Goal: Check status

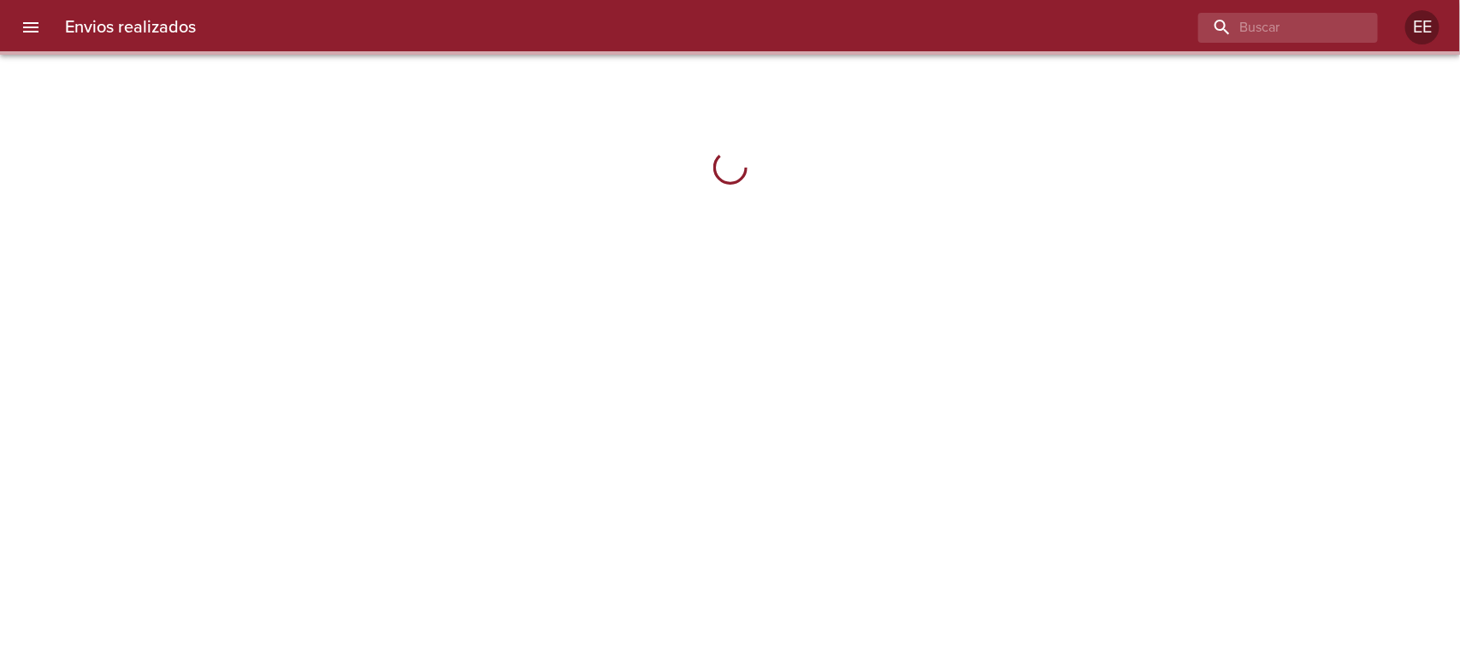
click at [1291, 9] on div "Envios realizados EE" at bounding box center [730, 27] width 1460 height 55
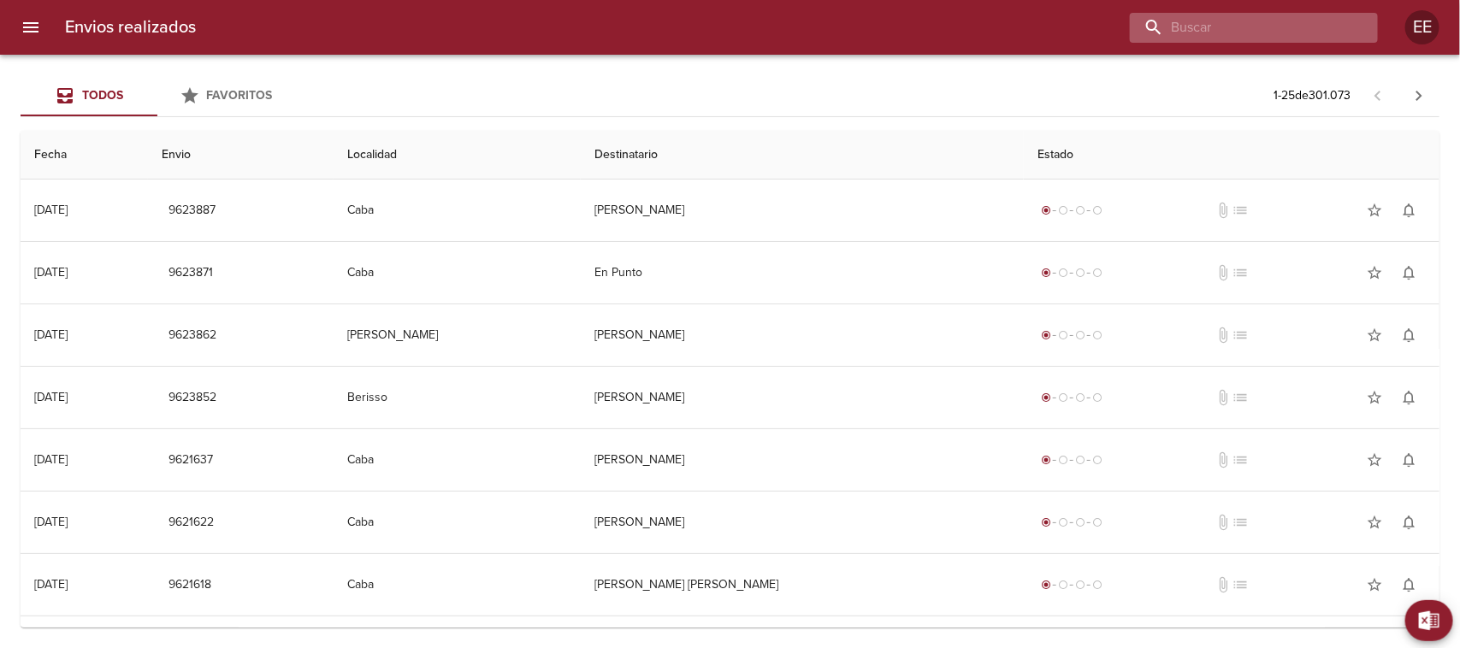
click at [1274, 34] on input "buscar" at bounding box center [1239, 28] width 219 height 30
paste input "[PERSON_NAME] [PERSON_NAME]"
type input "[PERSON_NAME] [PERSON_NAME]"
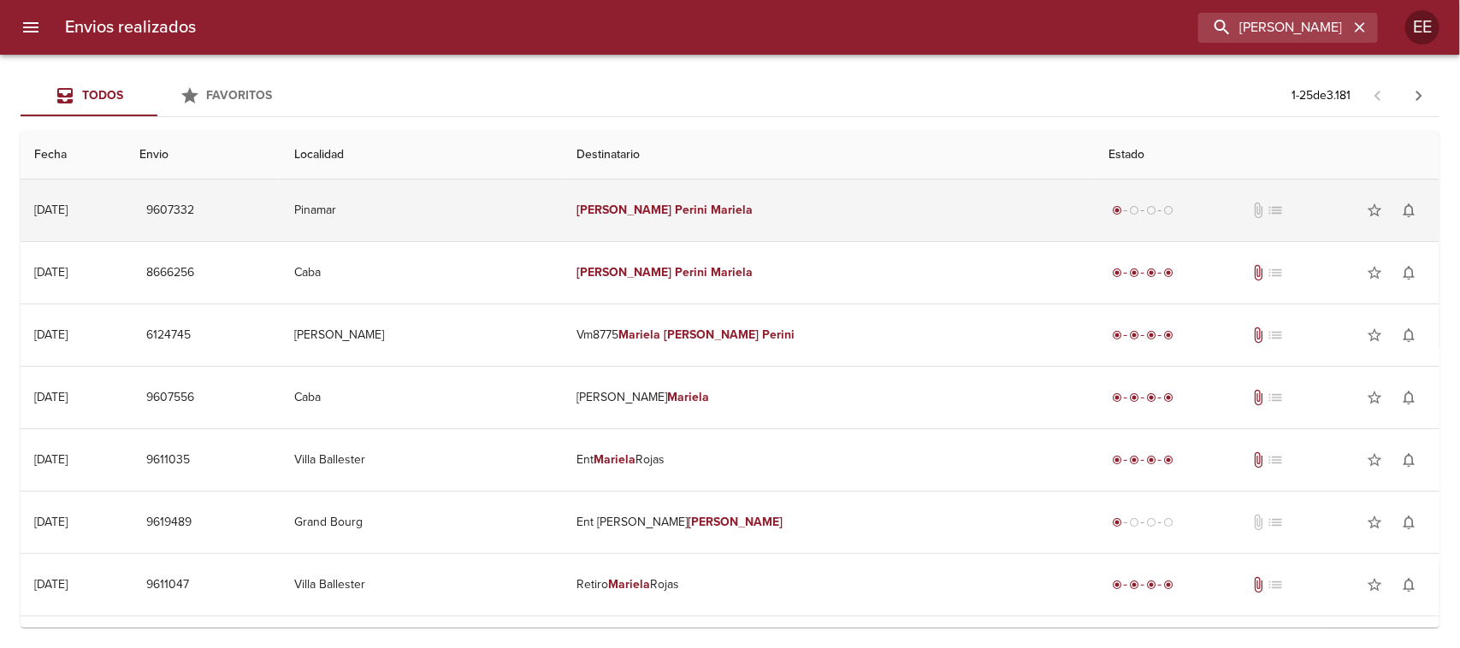
click at [853, 207] on td "[PERSON_NAME] [PERSON_NAME]" at bounding box center [830, 211] width 532 height 62
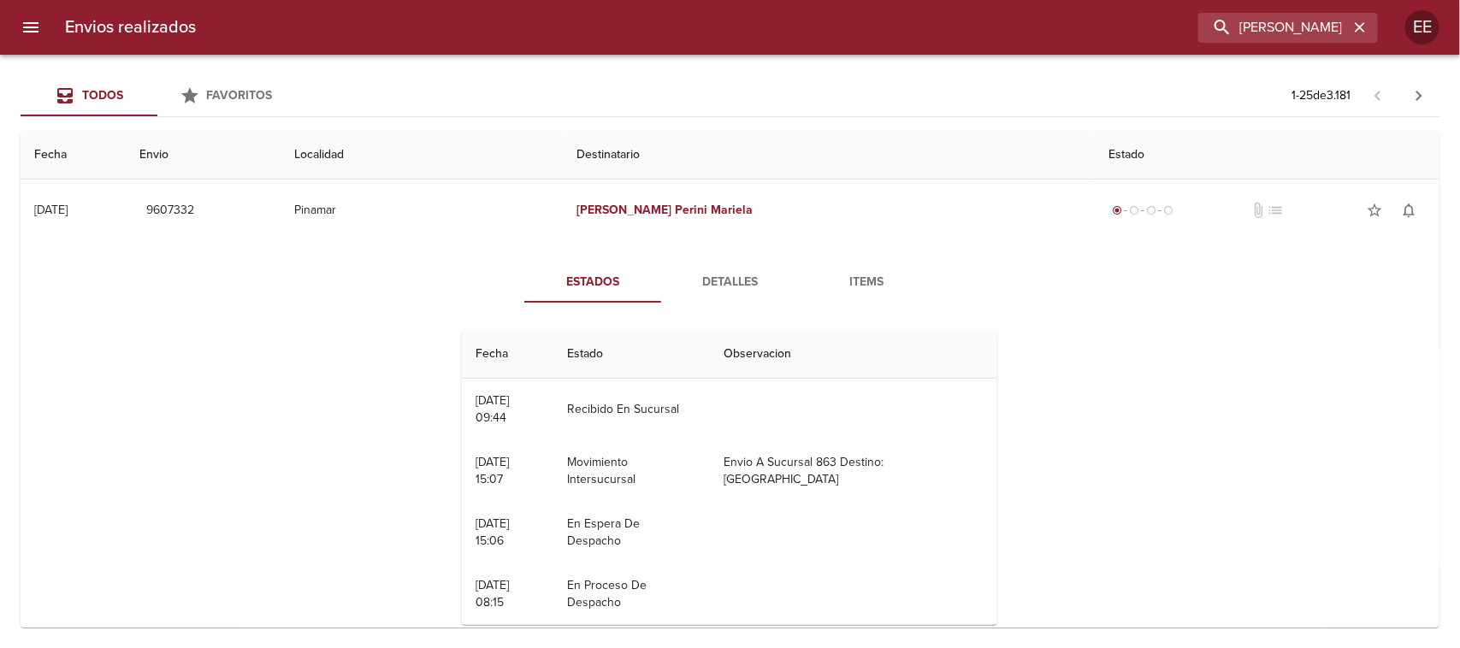
click at [720, 269] on button "Detalles" at bounding box center [729, 282] width 137 height 41
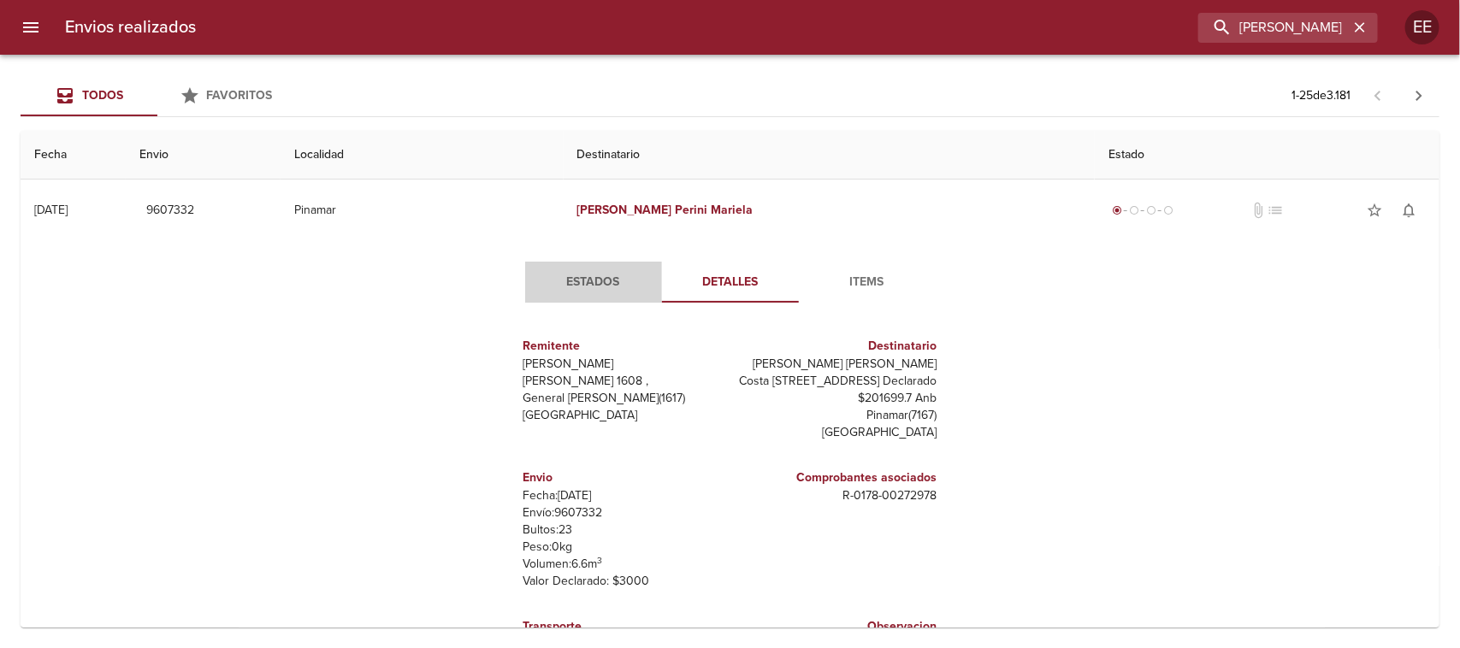
click at [575, 278] on span "Estados" at bounding box center [593, 282] width 116 height 21
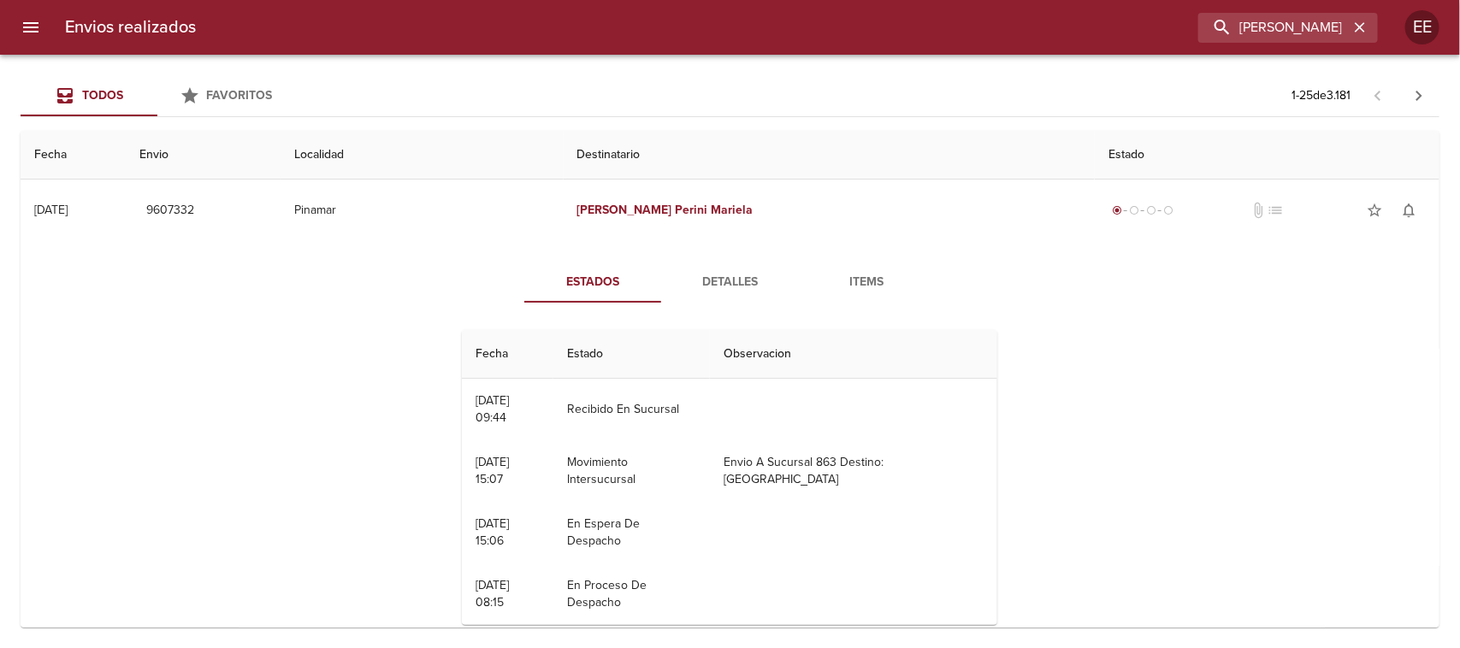
click at [734, 279] on span "Detalles" at bounding box center [729, 282] width 116 height 21
